Goal: Find specific page/section

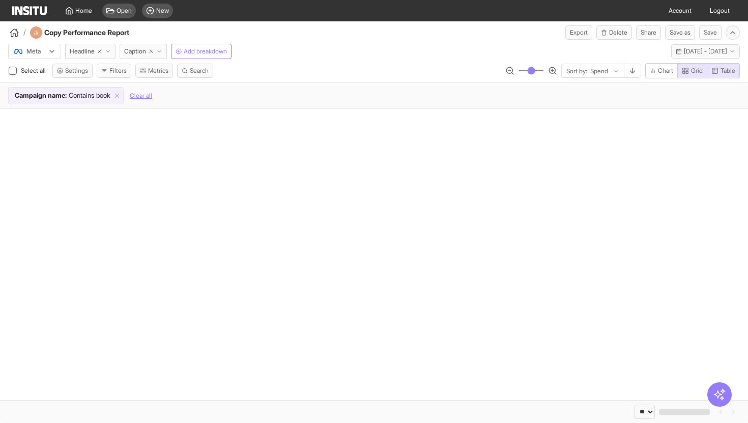
select select "**"
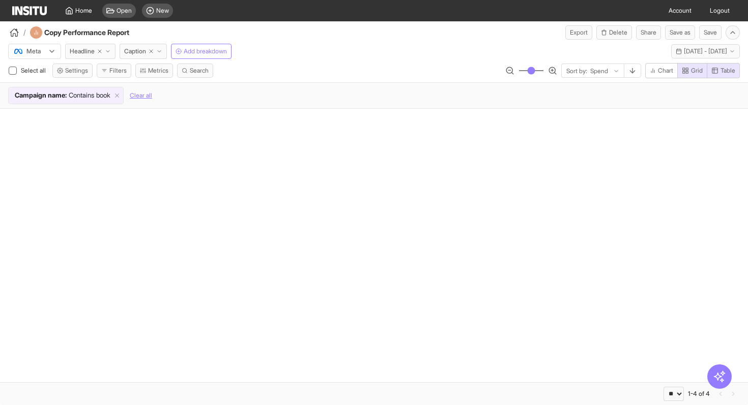
select select "**"
